Goal: Task Accomplishment & Management: Complete application form

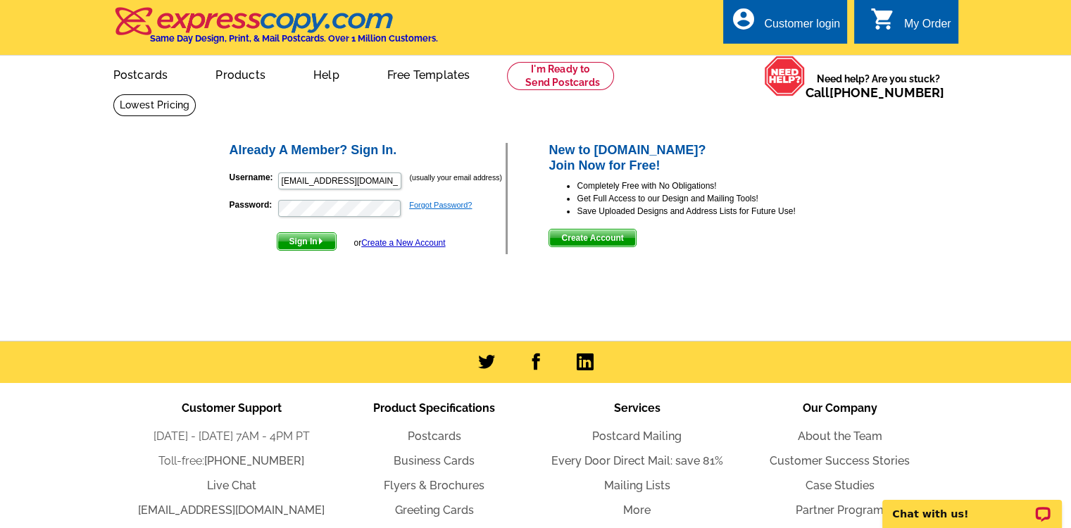
click at [449, 208] on link "Forgot Password?" at bounding box center [440, 205] width 63 height 8
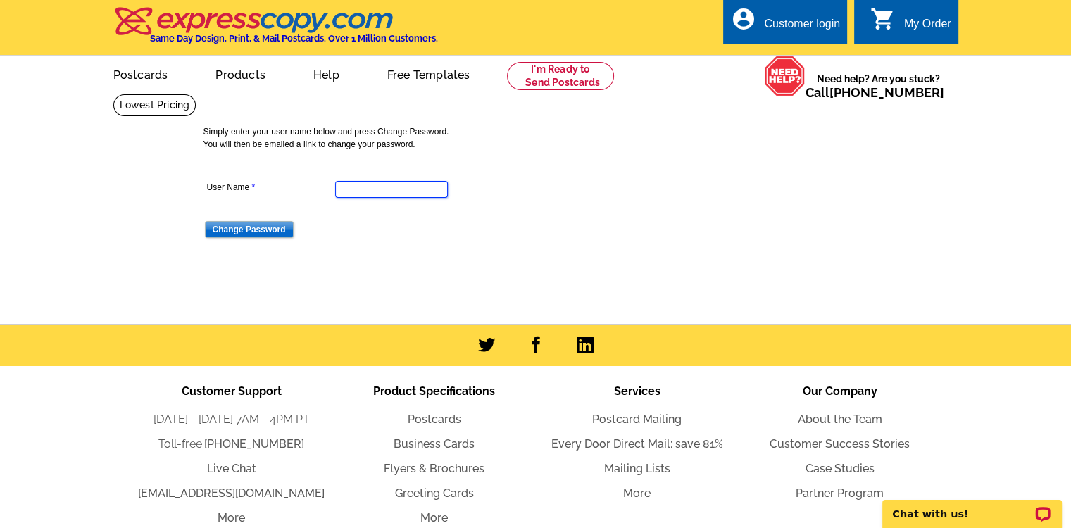
click at [359, 189] on input "User Name" at bounding box center [391, 189] width 113 height 17
type input "[EMAIL_ADDRESS][DOMAIN_NAME]"
click at [251, 230] on input "Change Password" at bounding box center [249, 229] width 89 height 17
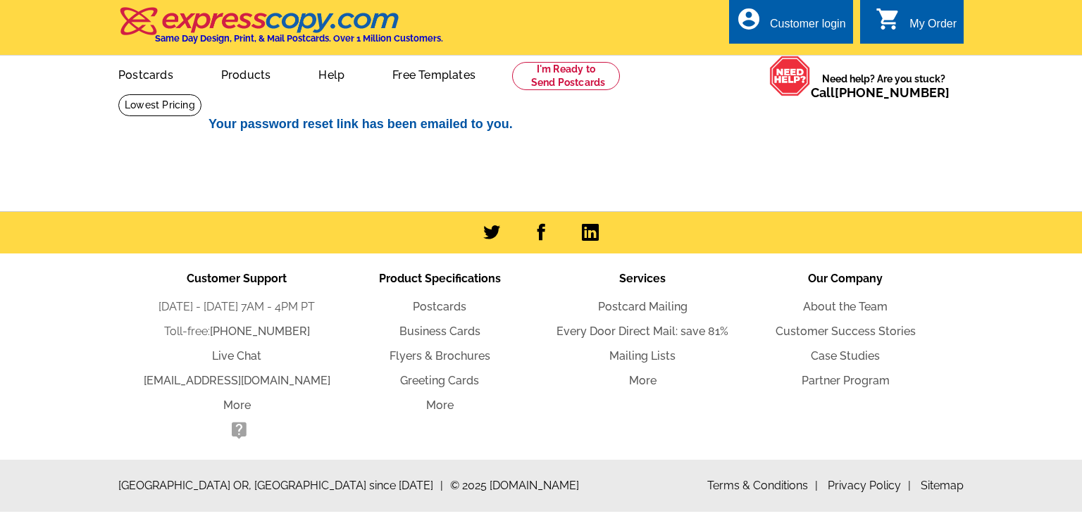
click at [964, 166] on main "Your password reset link has been emailed to you." at bounding box center [541, 153] width 1082 height 118
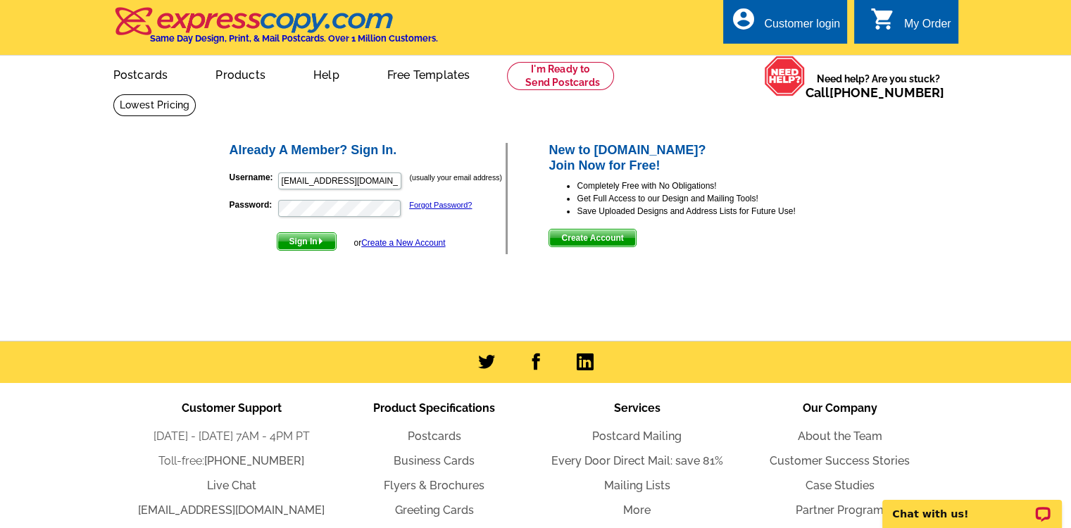
click at [390, 244] on link "Create a New Account" at bounding box center [403, 243] width 84 height 10
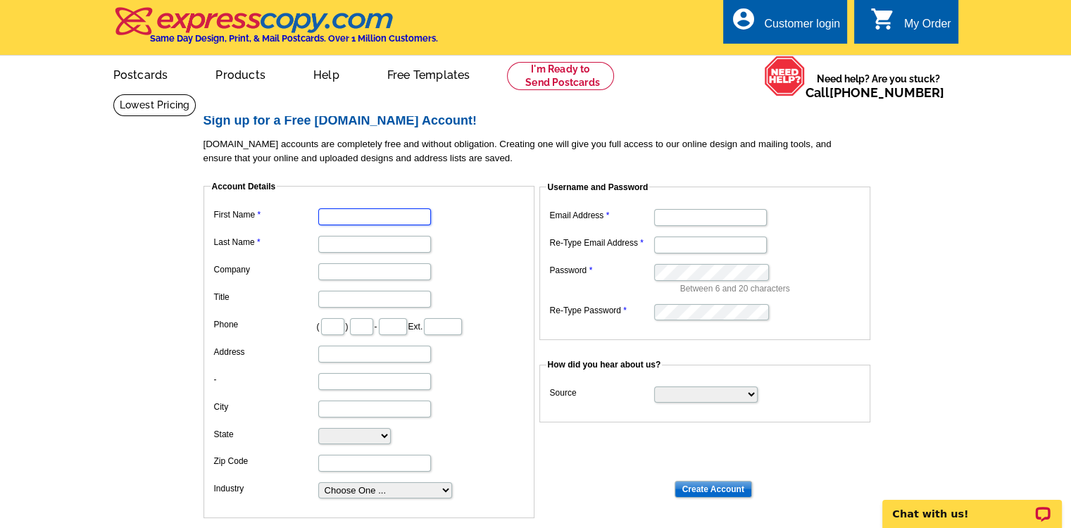
click at [347, 218] on input "First Name" at bounding box center [374, 216] width 113 height 17
type input "Donald"
type input "Beeby"
type input "Keller Williams Realty Falls Church"
type input "703"
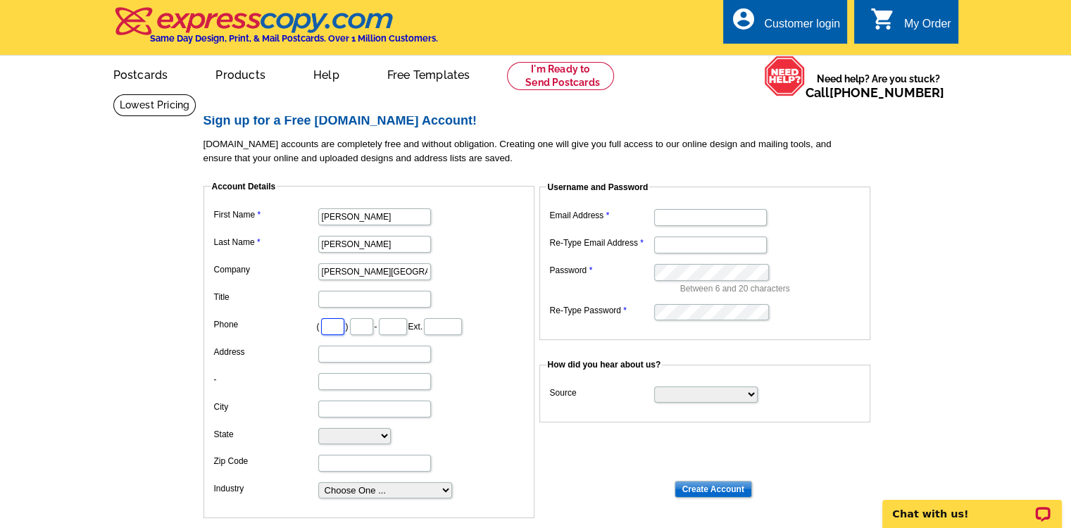
type input "505"
type input "3525"
type input "105 W. Broad St."
type input "Falls Church"
select select "VA"
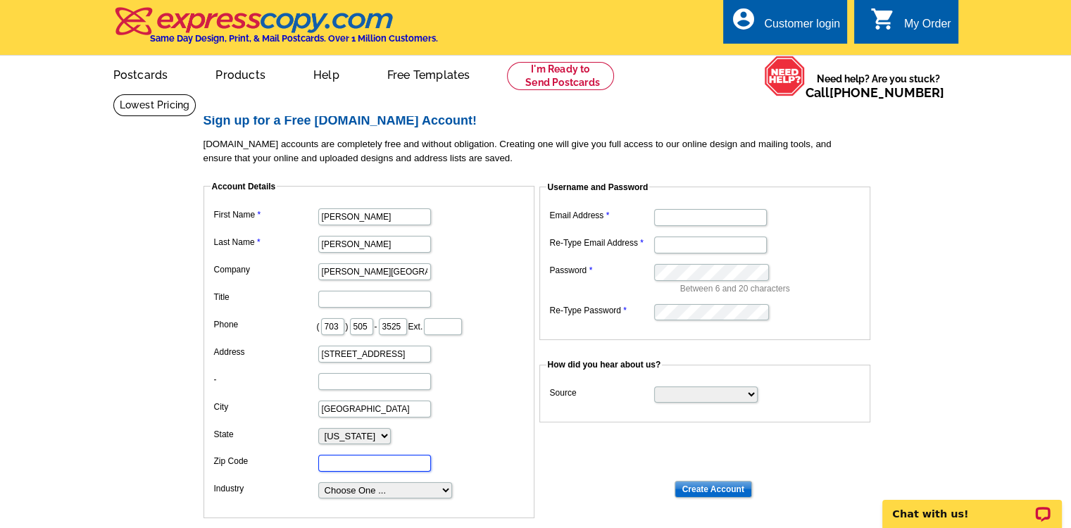
type input "22046"
type input "[EMAIL_ADDRESS][DOMAIN_NAME]"
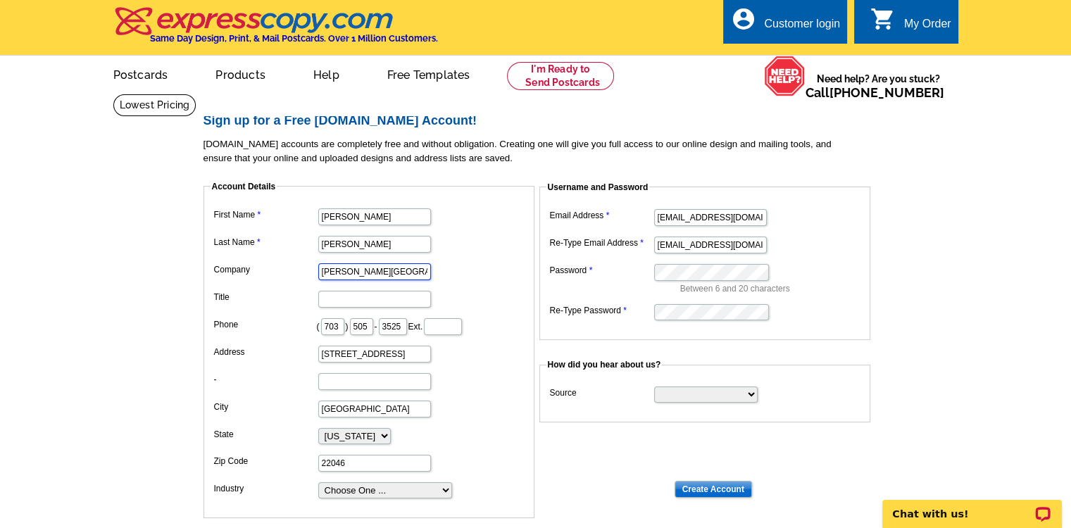
click at [403, 273] on input "Keller Williams Realty Falls Church" at bounding box center [374, 271] width 113 height 17
type input "Keller Williams United Falls Church"
click at [397, 354] on input "105 W. Broad St." at bounding box center [374, 354] width 113 height 17
type input "1"
type input "3130"
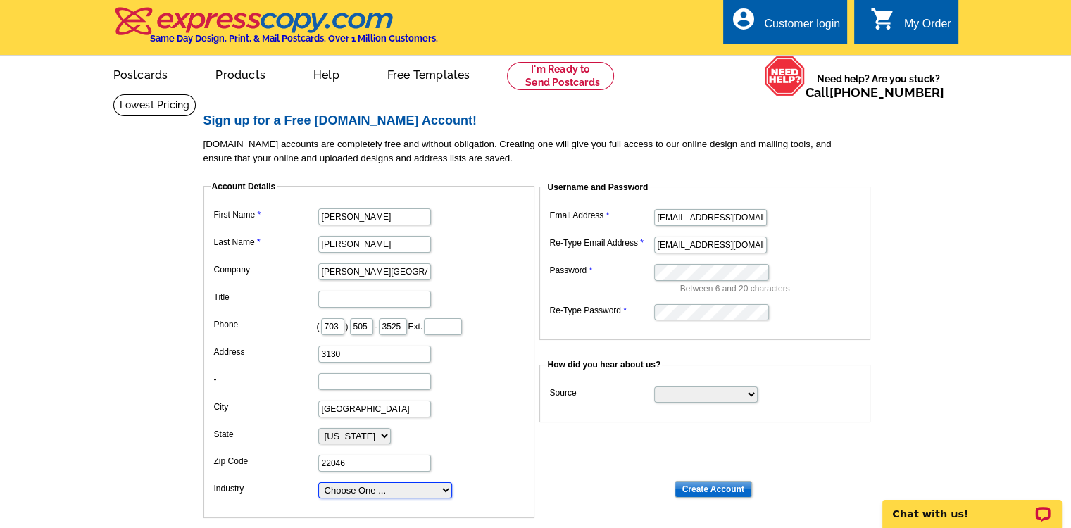
click at [446, 487] on select "Choose One ... Residential Real Estate Accounting Agriculture Architecture Arts…" at bounding box center [385, 490] width 134 height 16
select select "3"
click at [318, 482] on select "Choose One ... Residential Real Estate Accounting Agriculture Architecture Arts…" at bounding box center [385, 490] width 134 height 16
click at [359, 353] on input "3130" at bounding box center [374, 354] width 113 height 17
type input "3130 Fairview Park Road"
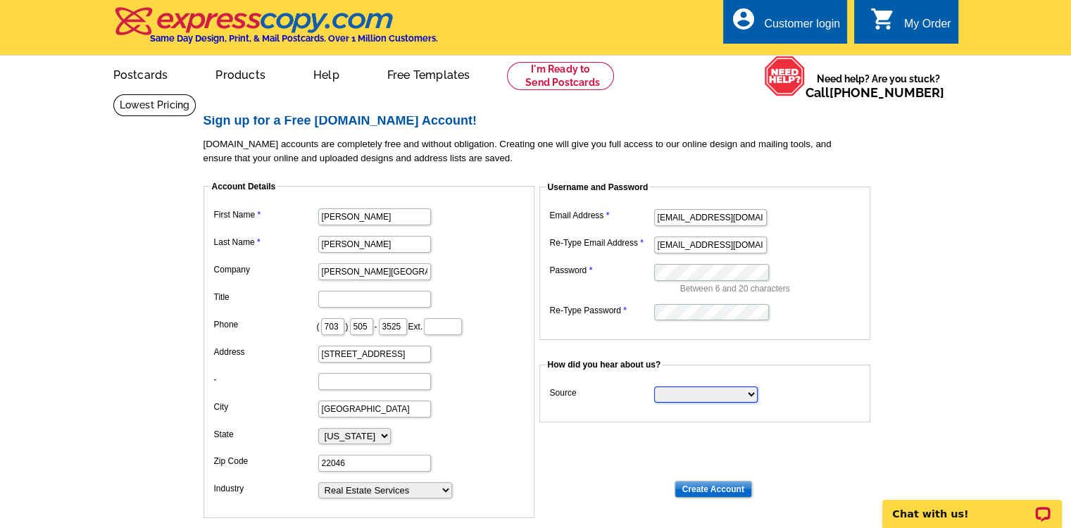
click at [749, 395] on select "Search Engine Television Ad Direct Mail Postcard Email Referred by a friend Oth…" at bounding box center [706, 395] width 104 height 16
select select "other"
click at [654, 387] on select "Search Engine Television Ad Direct Mail Postcard Email Referred by a friend Oth…" at bounding box center [706, 395] width 104 height 16
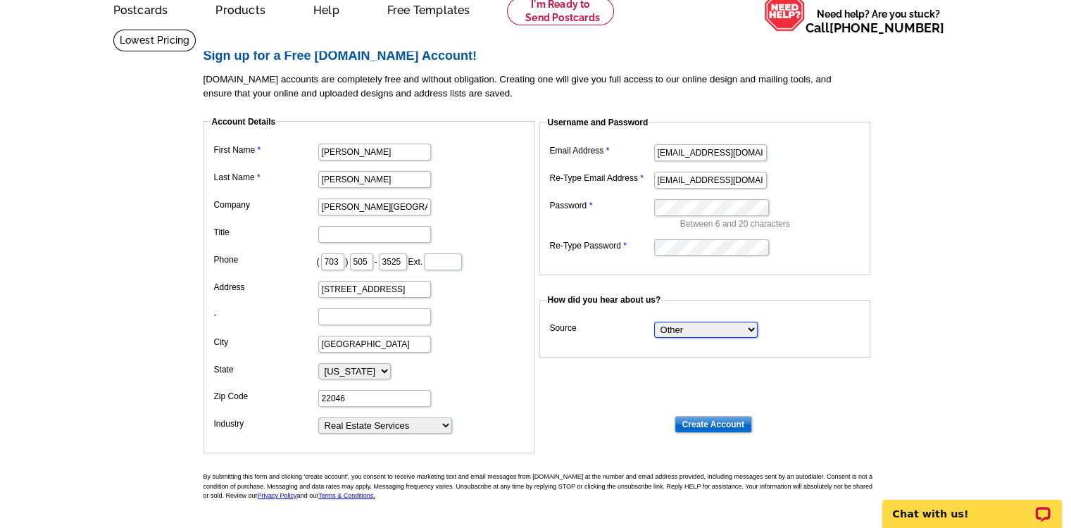
scroll to position [68, 0]
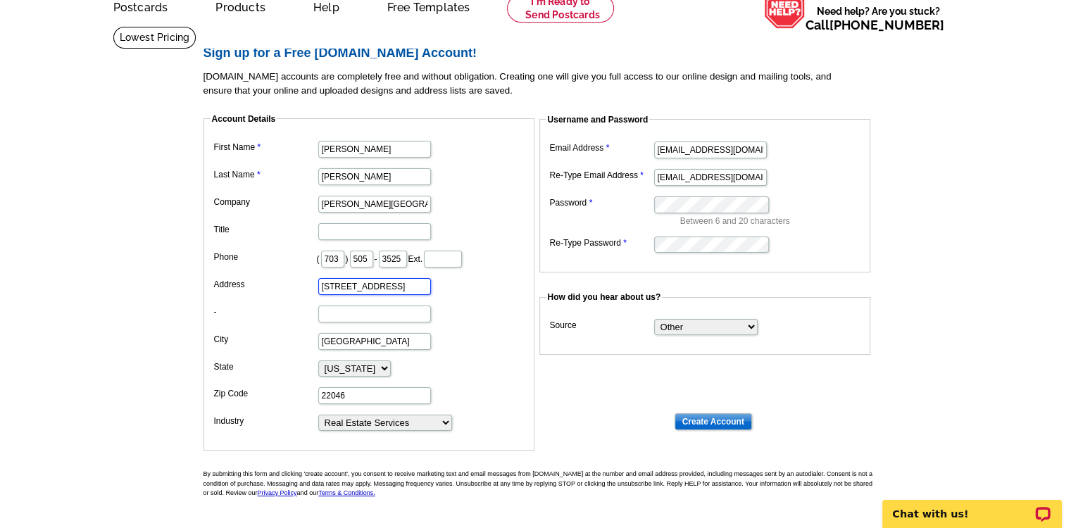
click at [425, 288] on input "3130 Fairview Park Road" at bounding box center [374, 286] width 113 height 17
type input "3130 Fairview Park Drive"
click at [342, 314] on input "-" at bounding box center [374, 314] width 113 height 17
type input "Ste. 510"
click at [368, 391] on input "22046" at bounding box center [374, 395] width 113 height 17
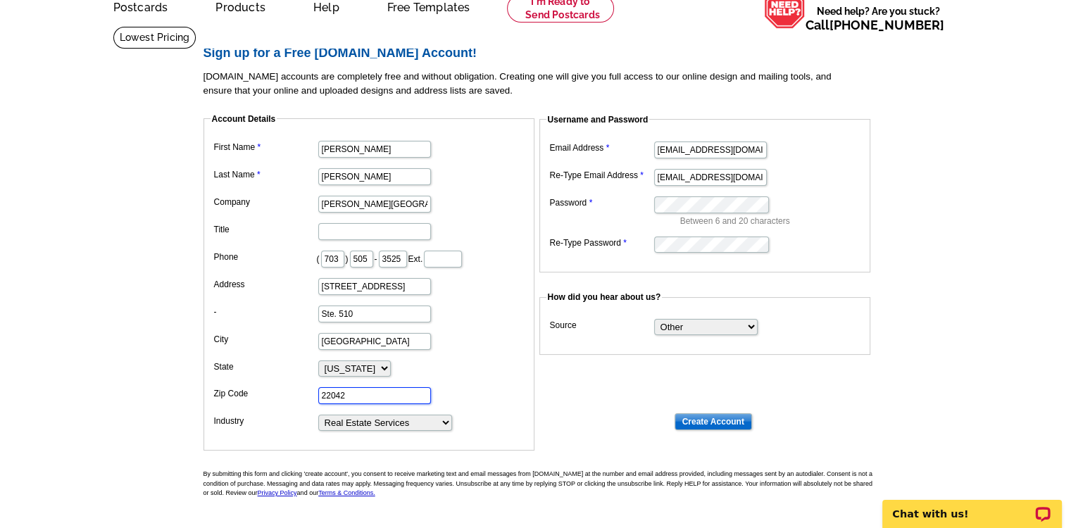
type input "22042"
click at [614, 366] on dt at bounding box center [542, 367] width 676 height 13
click at [728, 423] on input "Create Account" at bounding box center [713, 421] width 77 height 17
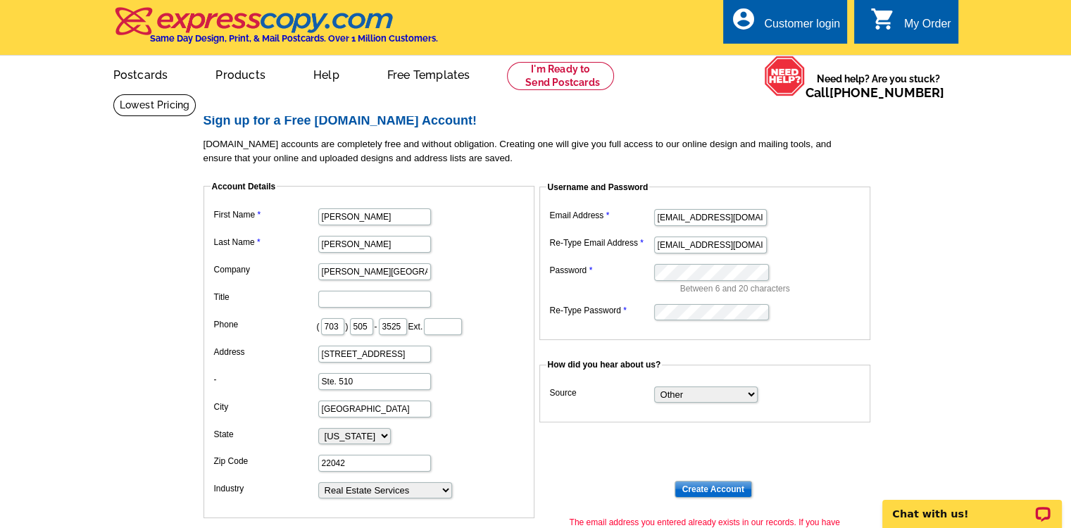
click at [868, 423] on dl "Account Details First Name Donald Last Name Beeby Company Keller Williams Unite…" at bounding box center [542, 336] width 676 height 337
click at [789, 26] on div "Customer login" at bounding box center [802, 28] width 76 height 20
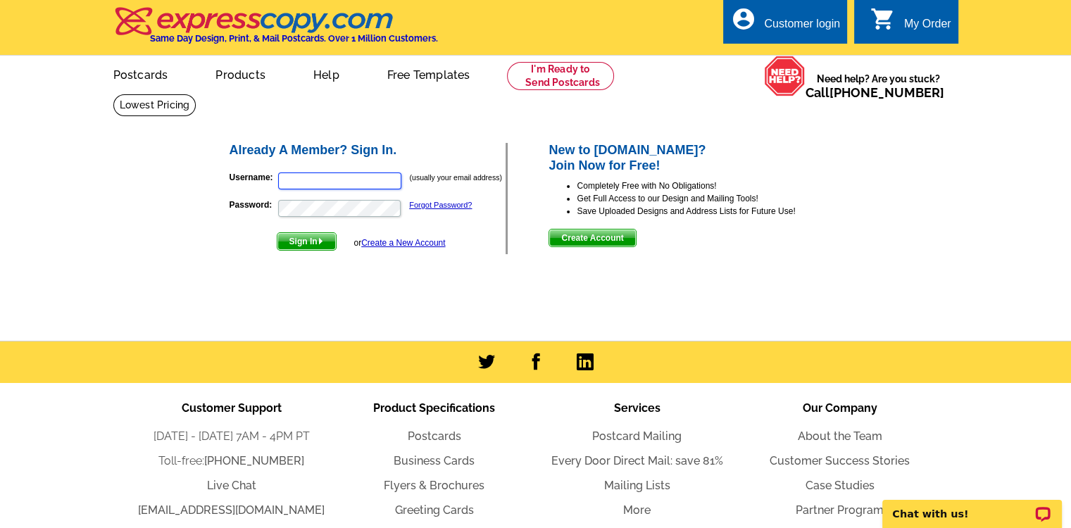
click at [312, 182] on input "Username:" at bounding box center [339, 181] width 123 height 17
type input "[EMAIL_ADDRESS][DOMAIN_NAME]"
click at [301, 239] on span "Sign In" at bounding box center [307, 241] width 58 height 17
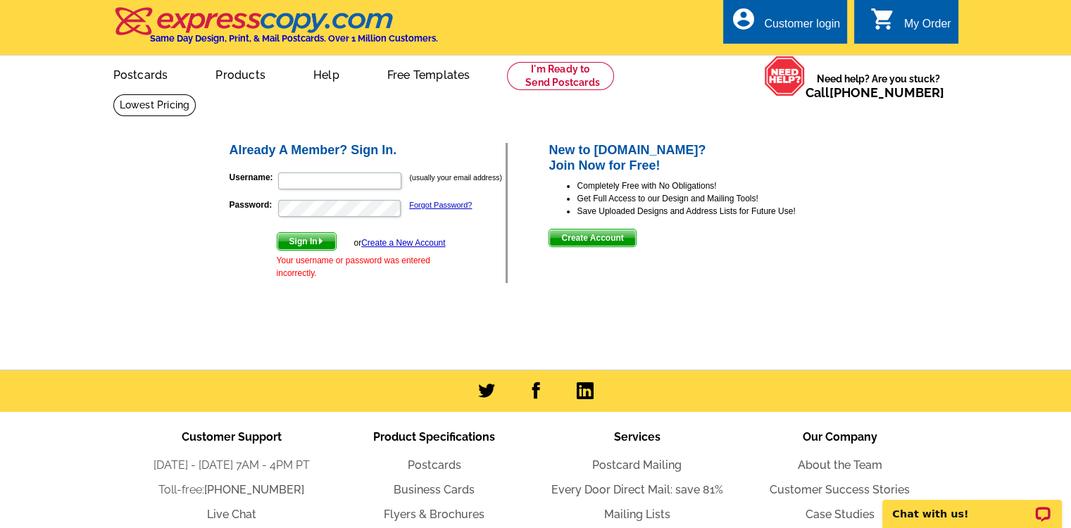
type input "[EMAIL_ADDRESS][DOMAIN_NAME]"
click at [445, 206] on link "Forgot Password?" at bounding box center [440, 205] width 63 height 8
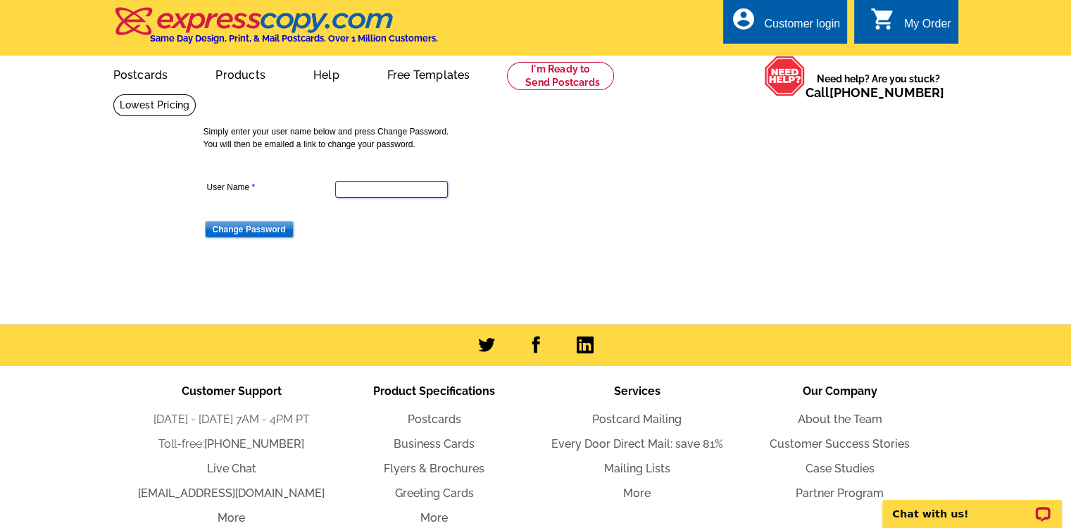
click at [374, 189] on input "User Name" at bounding box center [391, 189] width 113 height 17
type input "[EMAIL_ADDRESS][DOMAIN_NAME]"
click at [230, 230] on input "Change Password" at bounding box center [249, 229] width 89 height 17
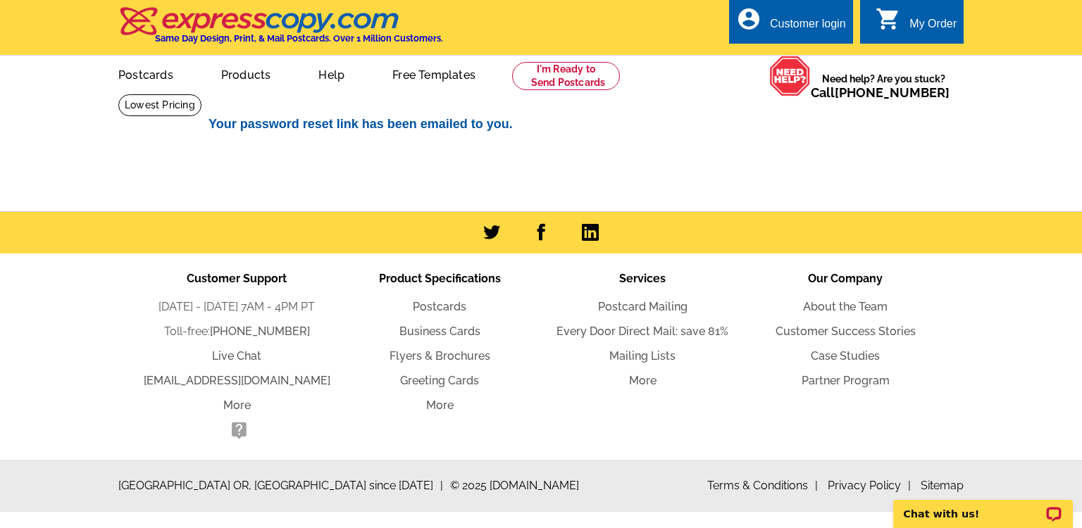
click at [812, 23] on div "Customer login" at bounding box center [808, 28] width 76 height 20
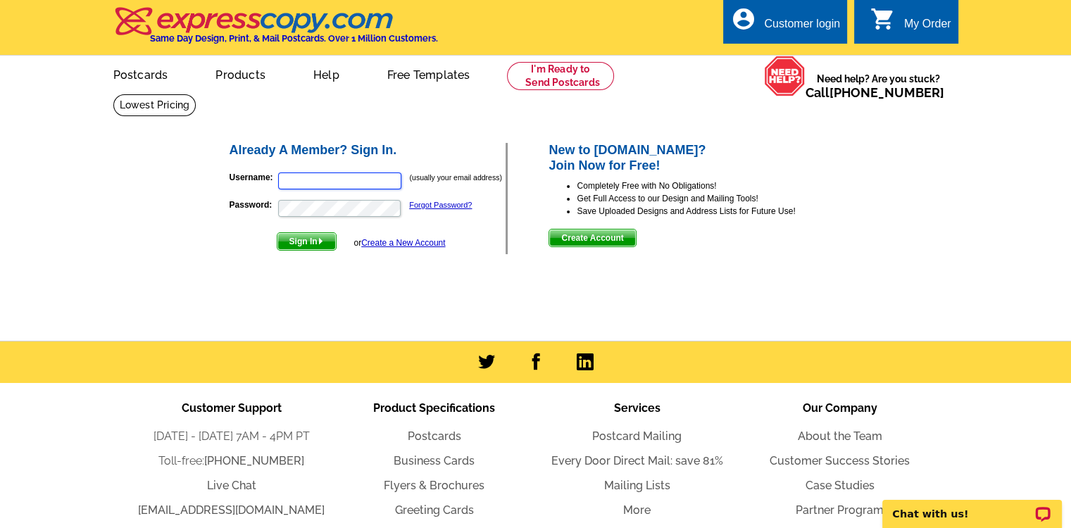
type input "[EMAIL_ADDRESS][DOMAIN_NAME]"
click at [316, 242] on span "Sign In" at bounding box center [307, 241] width 58 height 17
